Goal: Task Accomplishment & Management: Use online tool/utility

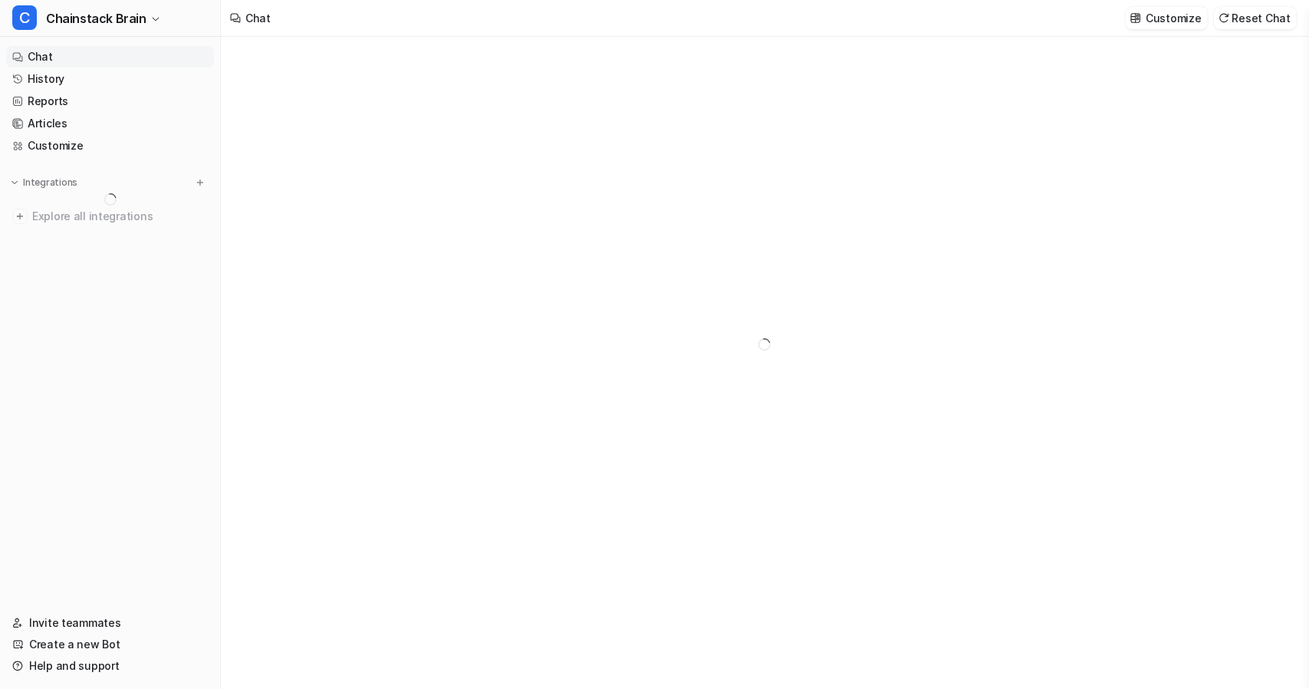
type textarea "**********"
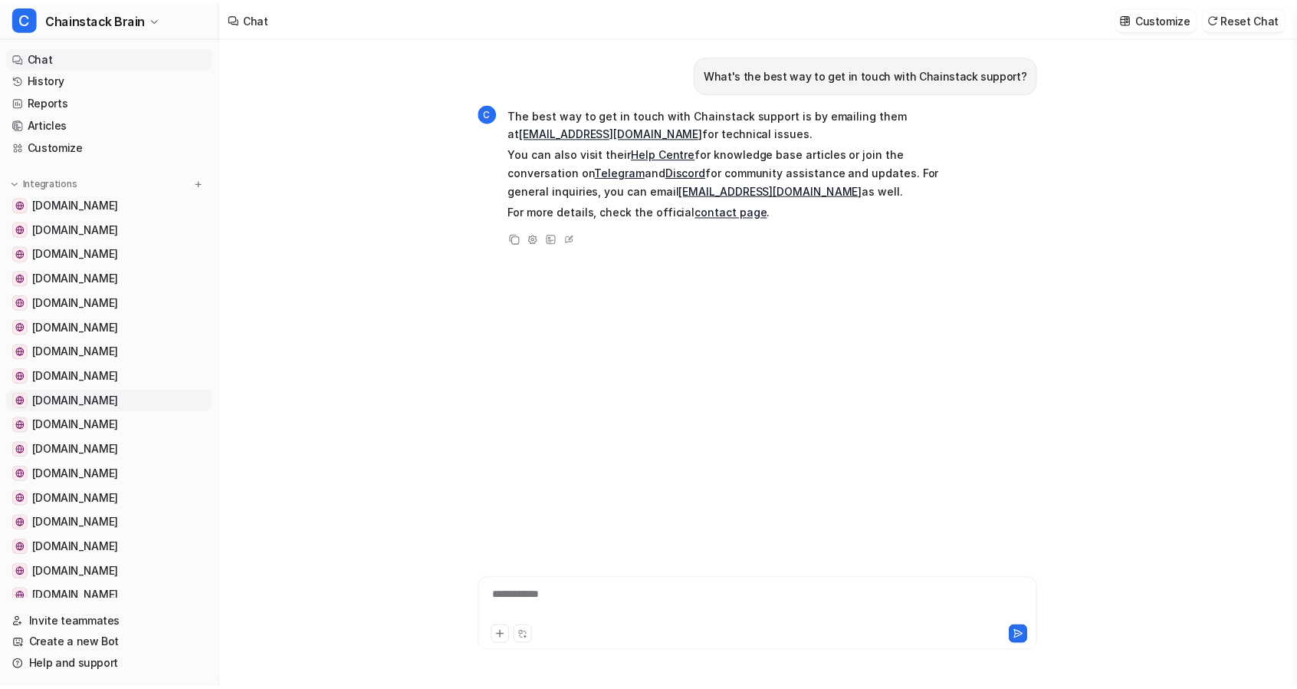
scroll to position [225, 0]
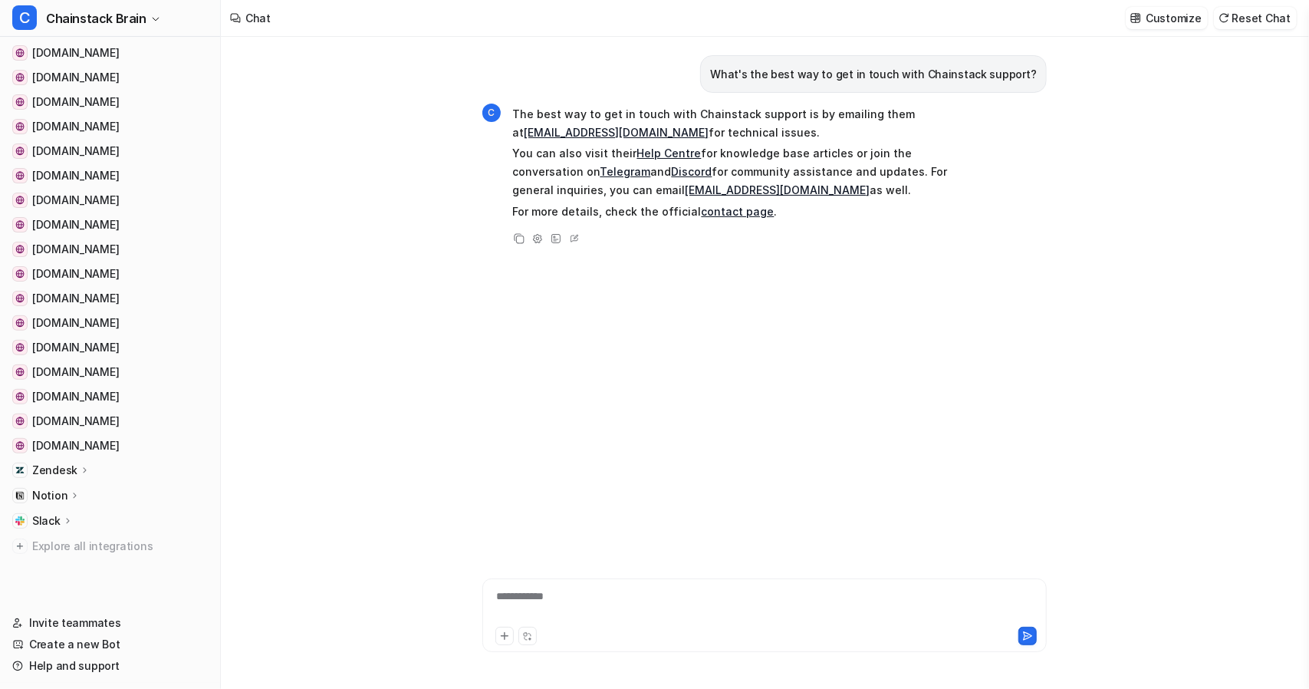
click at [83, 468] on icon at bounding box center [84, 469] width 3 height 5
click at [59, 533] on p "AI Agent" at bounding box center [66, 536] width 45 height 15
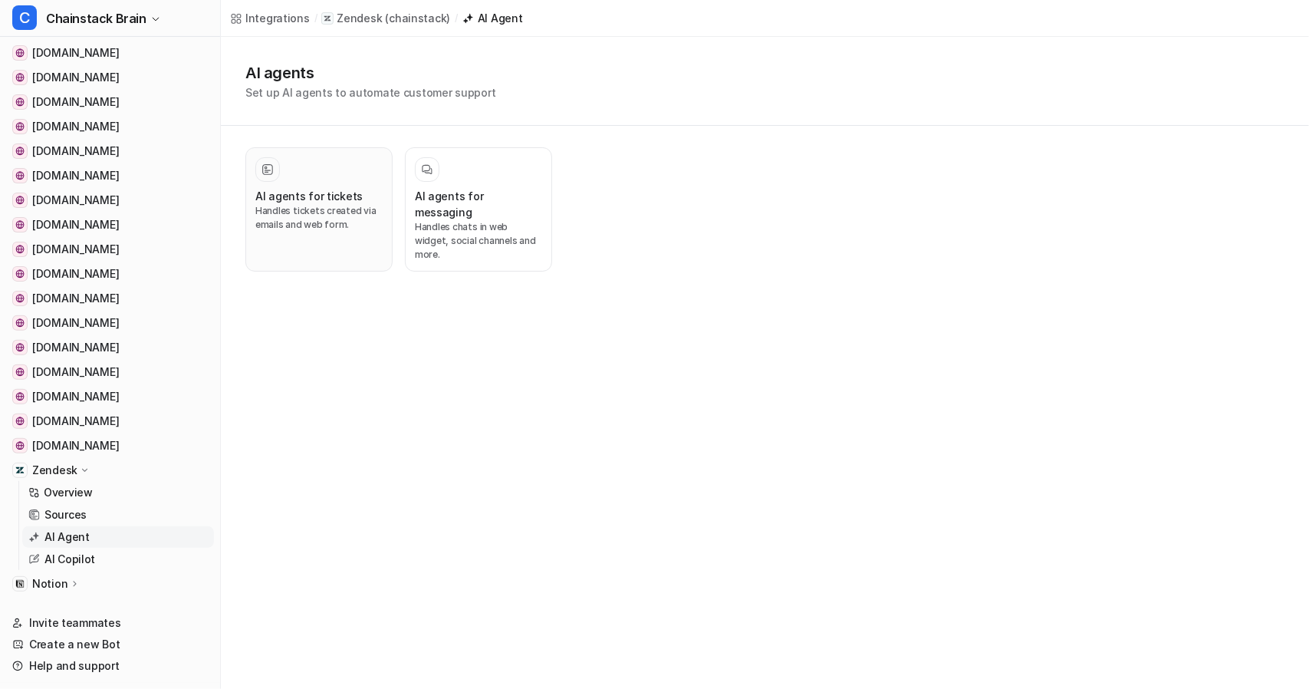
click at [316, 183] on div "AI agents for tickets Handles tickets created via emails and web form." at bounding box center [318, 209] width 127 height 104
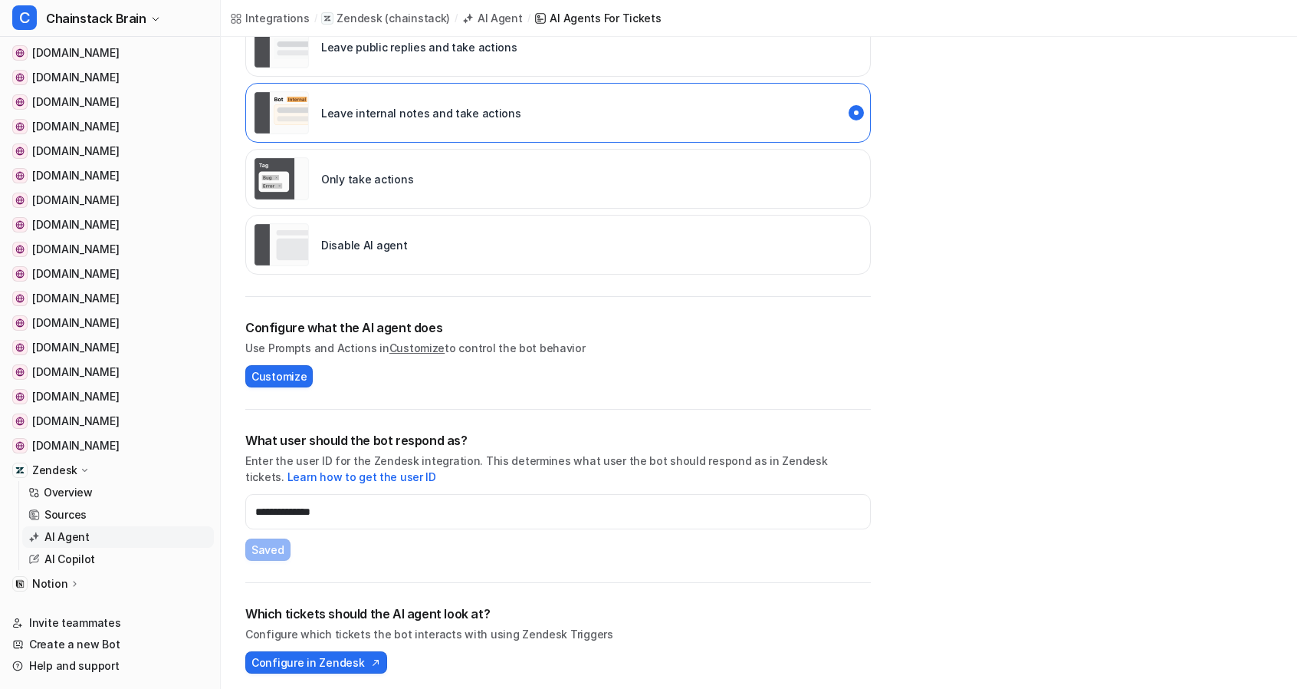
scroll to position [227, 0]
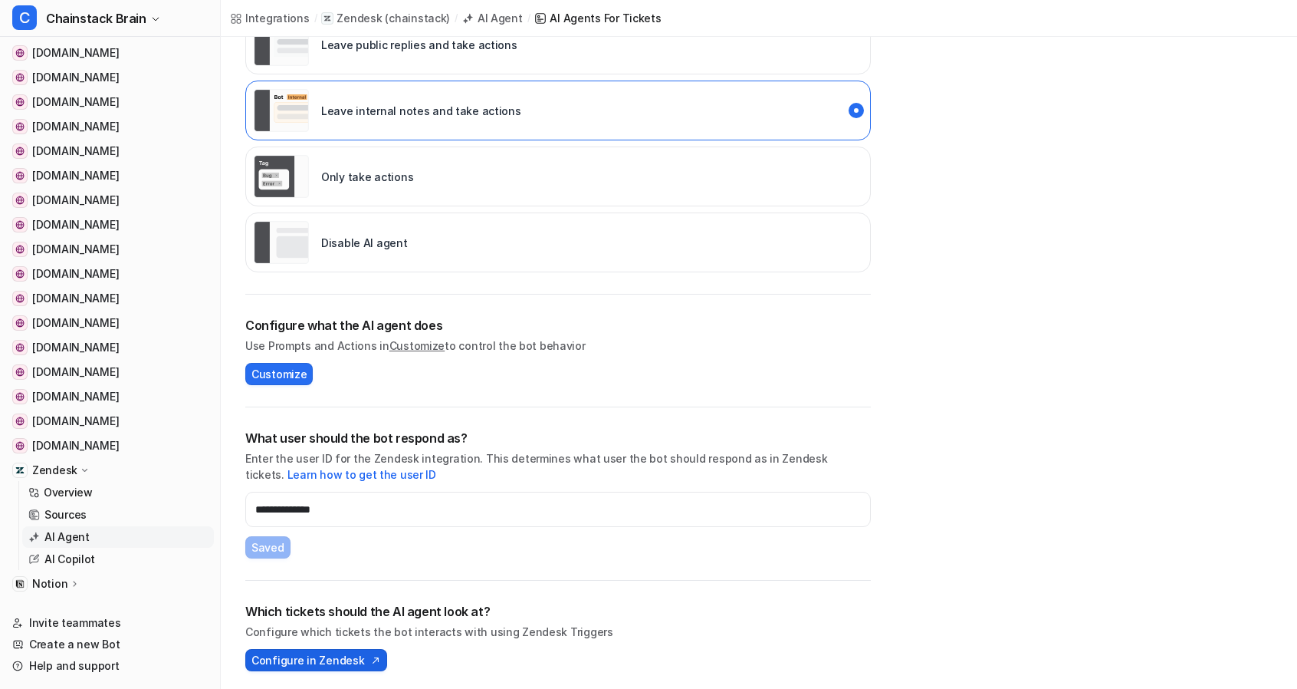
click at [287, 659] on span "Configure in Zendesk" at bounding box center [307, 660] width 113 height 16
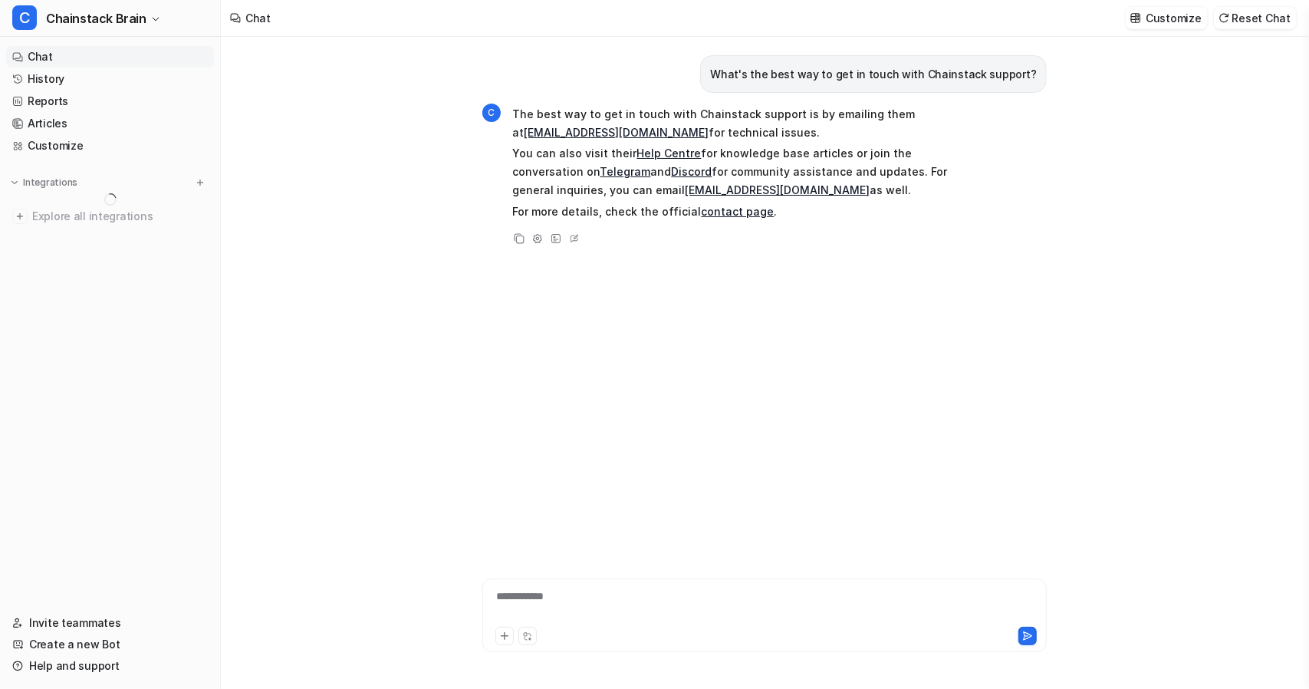
type textarea "**********"
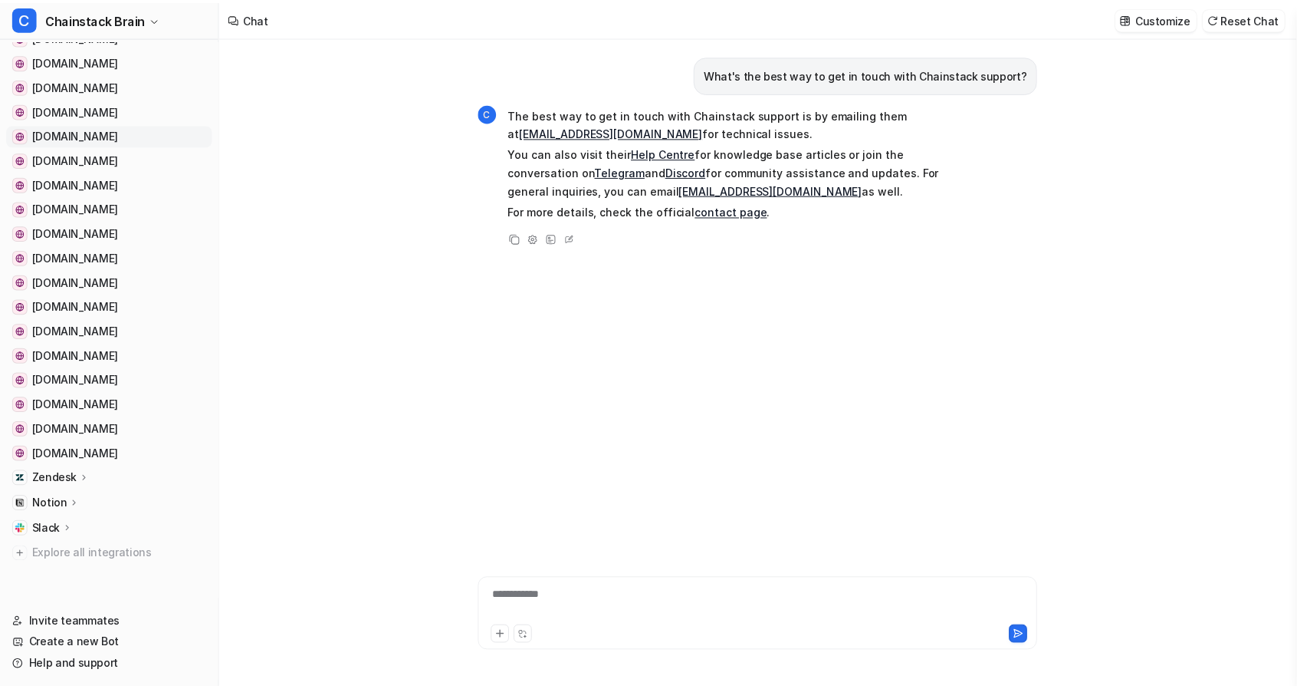
scroll to position [225, 0]
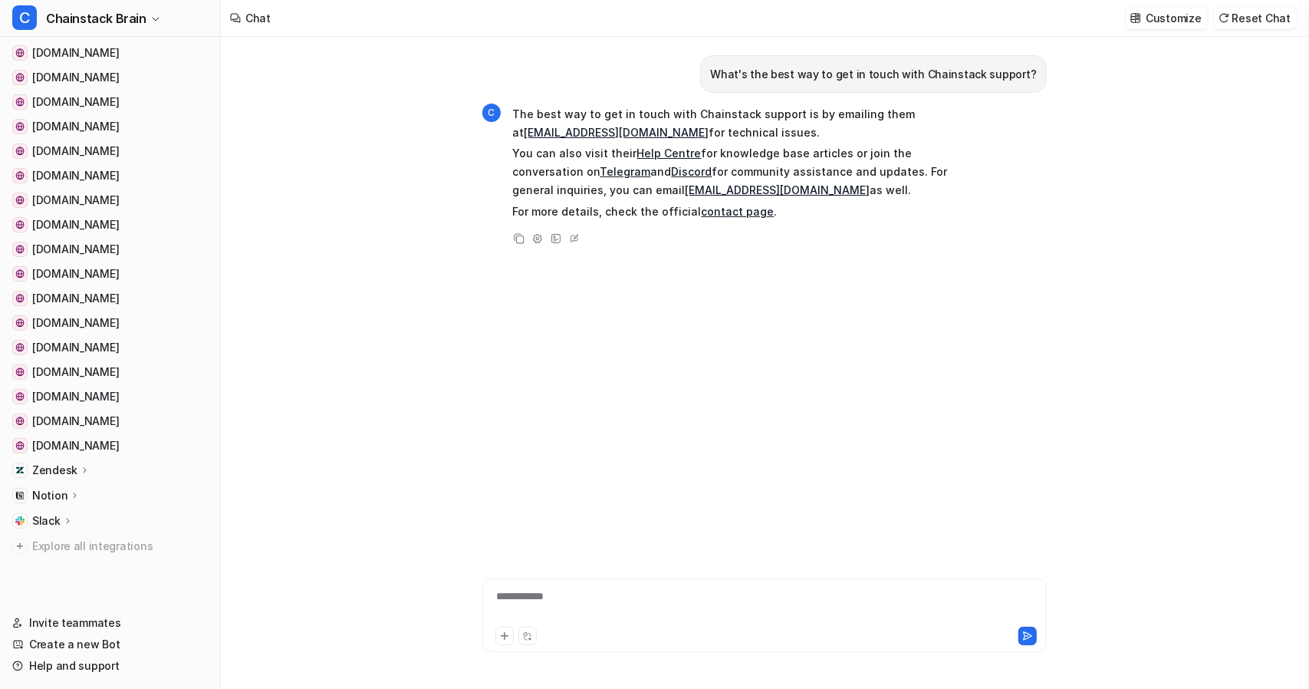
click at [81, 459] on div "Zendesk" at bounding box center [110, 469] width 208 height 21
click at [56, 537] on p "AI Agent" at bounding box center [66, 536] width 45 height 15
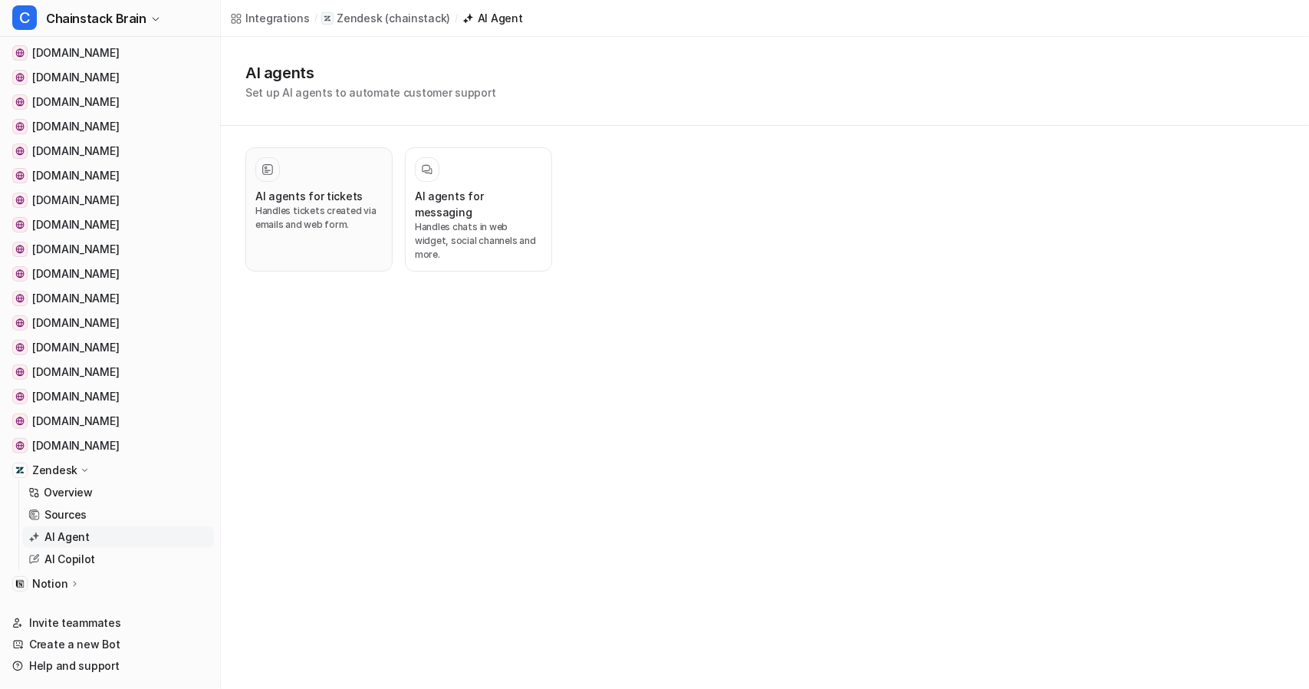
click at [327, 189] on h3 "AI agents for tickets" at bounding box center [308, 196] width 107 height 16
